Goal: Task Accomplishment & Management: Complete application form

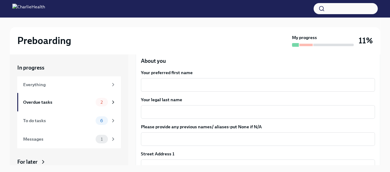
scroll to position [79, 0]
click at [206, 86] on textarea "Your preferred first name" at bounding box center [258, 85] width 227 height 7
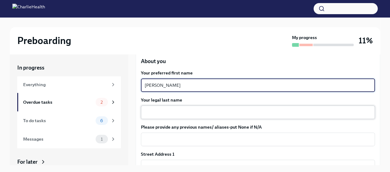
type textarea "[PERSON_NAME]"
click at [208, 116] on textarea "Your legal last name" at bounding box center [258, 112] width 227 height 7
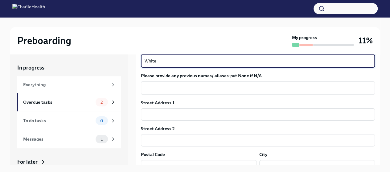
scroll to position [131, 0]
type textarea "White"
click at [195, 116] on input "text" at bounding box center [258, 114] width 234 height 12
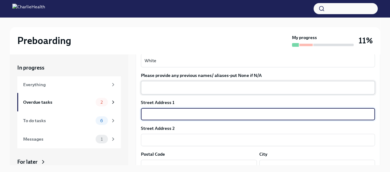
click at [191, 89] on textarea "Please provide any previous names/ aliases-put None if N/A" at bounding box center [258, 87] width 227 height 7
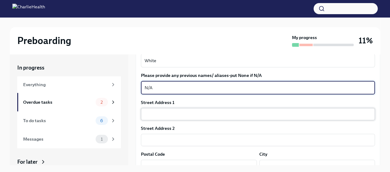
type textarea "N/A"
click at [195, 116] on input "text" at bounding box center [258, 114] width 234 height 12
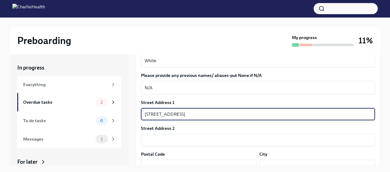
type input "[STREET_ADDRESS]"
type input "Apt 1"
type input "11211"
type input "[GEOGRAPHIC_DATA]"
type input "[US_STATE]"
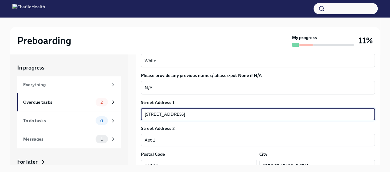
type input "US"
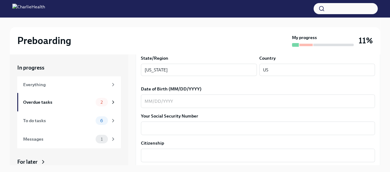
scroll to position [257, 0]
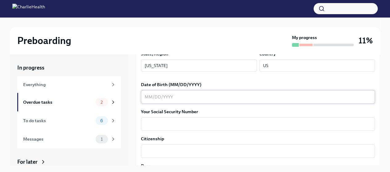
type input "[STREET_ADDRESS]"
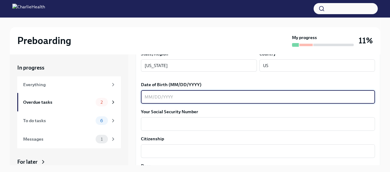
click at [188, 98] on textarea "Date of Birth (MM/DD/YYYY)" at bounding box center [258, 96] width 227 height 7
click at [156, 97] on textarea "08201998" at bounding box center [258, 96] width 227 height 7
click at [150, 97] on textarea "0820/1998" at bounding box center [258, 96] width 227 height 7
type textarea "[DATE]"
click at [163, 124] on textarea "Your Social Security Number" at bounding box center [258, 124] width 227 height 7
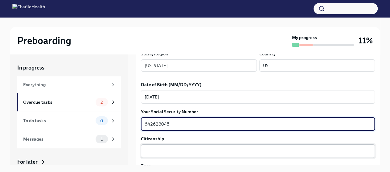
type textarea "642628045"
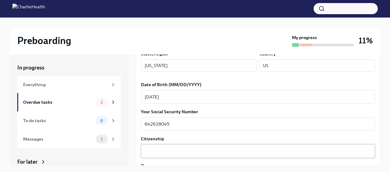
click at [171, 155] on div "x ​" at bounding box center [258, 152] width 234 height 14
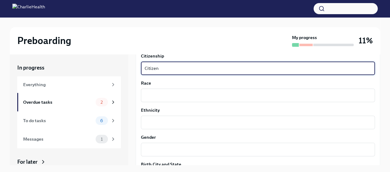
scroll to position [344, 0]
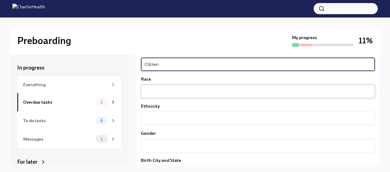
type textarea "Citizen"
click at [167, 97] on div "x ​" at bounding box center [258, 92] width 234 height 14
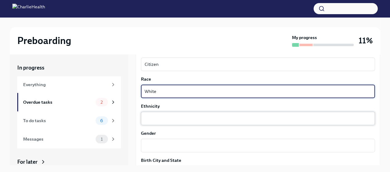
type textarea "White"
click at [170, 120] on textarea "Ethnicity" at bounding box center [258, 118] width 227 height 7
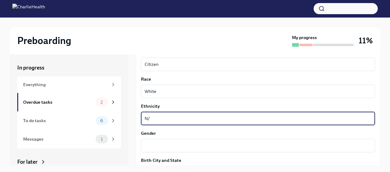
type textarea "N"
type textarea "Not [DEMOGRAPHIC_DATA] or [DEMOGRAPHIC_DATA]"
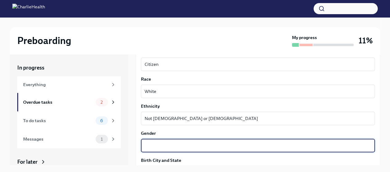
click at [177, 149] on textarea "Gender" at bounding box center [258, 145] width 227 height 7
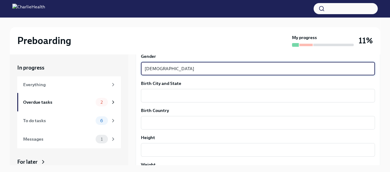
scroll to position [435, 0]
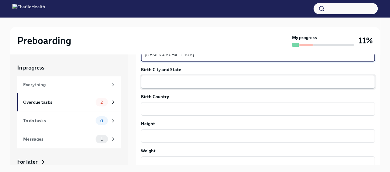
type textarea "[DEMOGRAPHIC_DATA]"
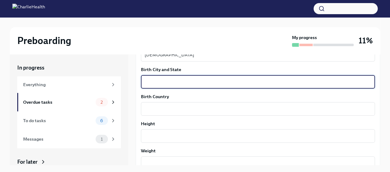
click at [170, 84] on textarea "Birth City and State" at bounding box center [258, 81] width 227 height 7
type textarea "[GEOGRAPHIC_DATA], [US_STATE]"
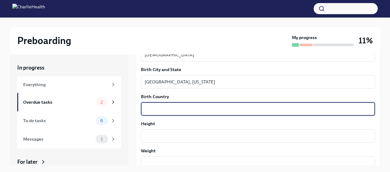
click at [175, 106] on textarea "Birth Country" at bounding box center [258, 108] width 227 height 7
type textarea "[GEOGRAPHIC_DATA]"
click at [181, 137] on textarea "Height" at bounding box center [258, 136] width 227 height 7
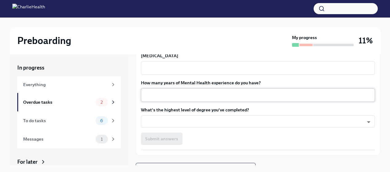
scroll to position [585, 0]
type textarea "5'8"
click at [190, 121] on body "Preboarding My progress 11% In progress Everything Overdue tasks 2 To do tasks …" at bounding box center [195, 91] width 390 height 183
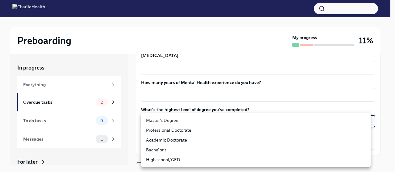
click at [188, 121] on li "Master's Degree" at bounding box center [255, 121] width 229 height 10
type input "2vBr-ghkD"
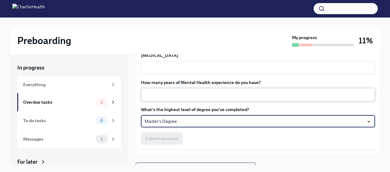
click at [186, 94] on textarea "How many years of Mental Health experience do you have?" at bounding box center [258, 94] width 227 height 7
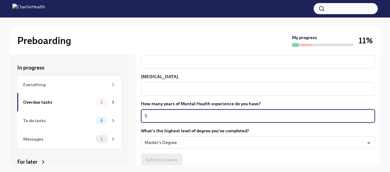
scroll to position [563, 0]
type textarea "5"
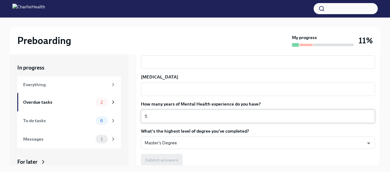
click at [186, 94] on div "x ​" at bounding box center [258, 90] width 234 height 14
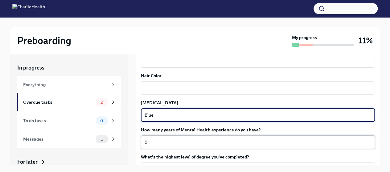
scroll to position [534, 0]
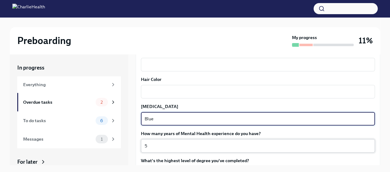
type textarea "Blue"
click at [186, 94] on textarea "Hair Color" at bounding box center [258, 91] width 227 height 7
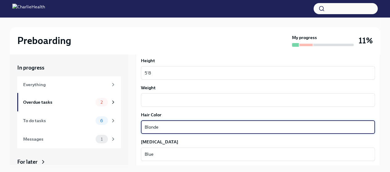
scroll to position [497, 0]
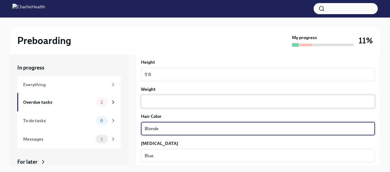
type textarea "Blonde"
click at [185, 98] on textarea "Weight" at bounding box center [258, 101] width 227 height 7
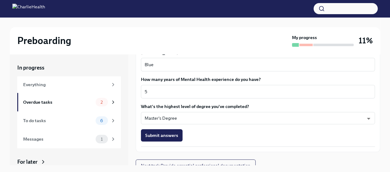
scroll to position [594, 0]
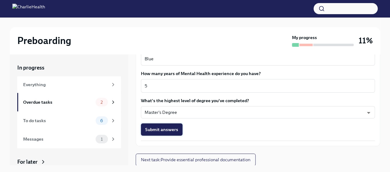
type textarea "130"
click at [167, 130] on span "Submit answers" at bounding box center [161, 130] width 33 height 6
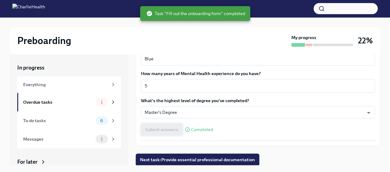
scroll to position [594, 0]
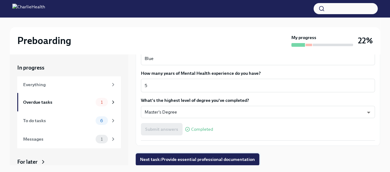
click at [174, 159] on span "Next task : Provide essential professional documentation" at bounding box center [197, 160] width 115 height 6
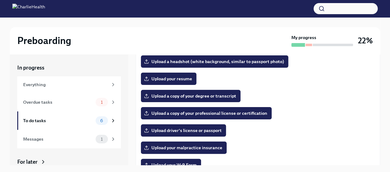
scroll to position [76, 0]
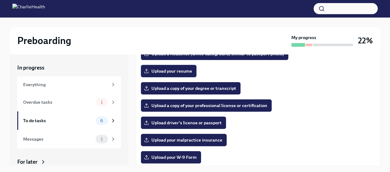
click at [181, 72] on span "Upload your resume" at bounding box center [168, 71] width 47 height 6
click at [0, 0] on input "Upload your resume" at bounding box center [0, 0] width 0 height 0
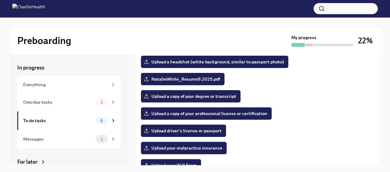
scroll to position [67, 0]
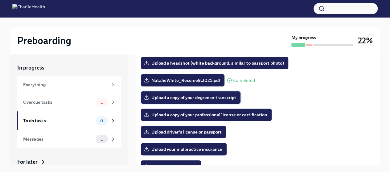
click at [186, 98] on span "Upload a copy of your degree or transcript" at bounding box center [190, 98] width 91 height 6
click at [0, 0] on input "Upload a copy of your degree or transcript" at bounding box center [0, 0] width 0 height 0
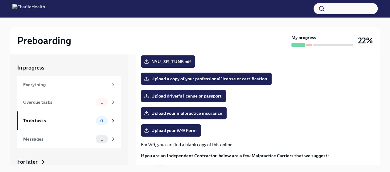
scroll to position [103, 0]
click at [197, 96] on span "Upload driver's license or passport" at bounding box center [183, 96] width 76 height 6
click at [0, 0] on input "Upload driver's license or passport" at bounding box center [0, 0] width 0 height 0
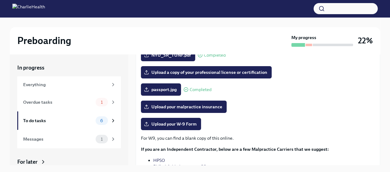
scroll to position [109, 0]
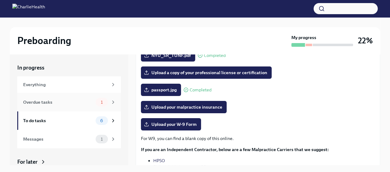
click at [97, 100] on span "1" at bounding box center [101, 102] width 9 height 5
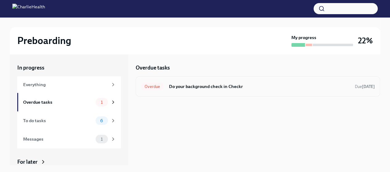
click at [208, 89] on h6 "Do your background check in Checkr" at bounding box center [259, 86] width 181 height 7
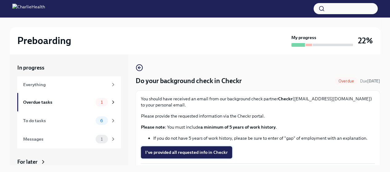
click at [204, 154] on span "I've provided all requested info in Checkr" at bounding box center [186, 153] width 83 height 6
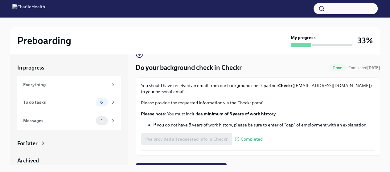
scroll to position [14, 0]
click at [62, 107] on div "To do tasks 6" at bounding box center [69, 102] width 104 height 19
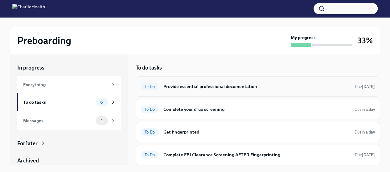
click at [210, 89] on h6 "Provide essential professional documentation" at bounding box center [256, 86] width 187 height 7
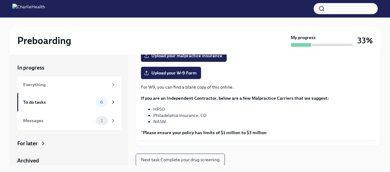
scroll to position [161, 0]
click at [157, 108] on link "HPSO" at bounding box center [159, 110] width 12 height 6
click at [163, 122] on link "NASW" at bounding box center [159, 122] width 13 height 6
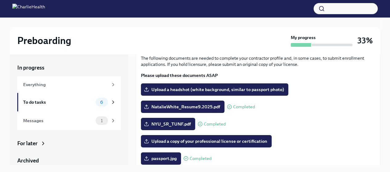
scroll to position [41, 0]
